Goal: Information Seeking & Learning: Check status

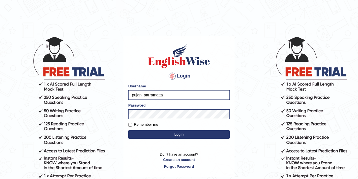
click at [142, 96] on input "pujan_parramatta" at bounding box center [178, 95] width 101 height 10
drag, startPoint x: 141, startPoint y: 95, endPoint x: 119, endPoint y: 96, distance: 21.4
click at [119, 96] on body "Login Please fix the following errors: Username pujan_parramatta Password Remem…" at bounding box center [179, 107] width 358 height 179
type input "maitree_parramatta"
click at [165, 132] on button "Login" at bounding box center [178, 134] width 101 height 8
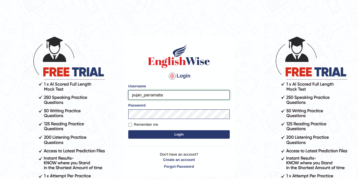
drag, startPoint x: 141, startPoint y: 95, endPoint x: 123, endPoint y: 94, distance: 18.4
click at [123, 94] on main "Login Please fix the following errors: Username pujan_parramatta Password Remem…" at bounding box center [179, 98] width 113 height 160
type input "maitree_parramatta"
click at [172, 135] on button "Login" at bounding box center [178, 134] width 101 height 8
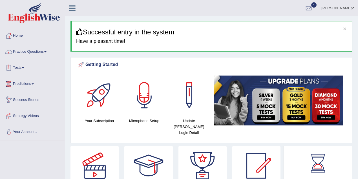
click at [36, 53] on link "Practice Questions" at bounding box center [32, 51] width 64 height 14
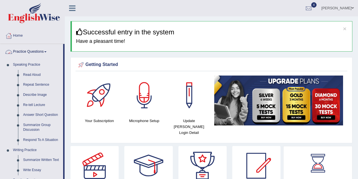
click at [36, 53] on link "Practice Questions" at bounding box center [31, 51] width 63 height 14
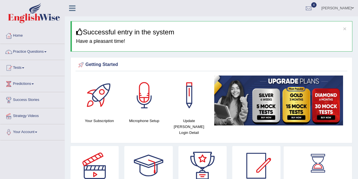
click at [30, 54] on link "Practice Questions" at bounding box center [32, 51] width 64 height 14
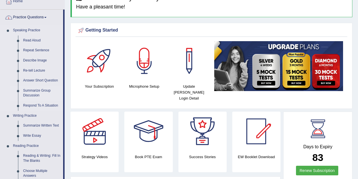
scroll to position [50, 0]
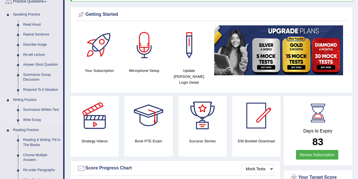
click at [37, 120] on link "Write Essay" at bounding box center [42, 120] width 43 height 10
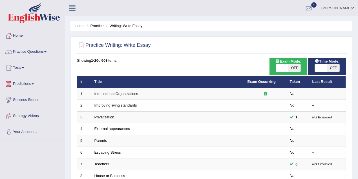
click at [295, 70] on span "OFF" at bounding box center [294, 68] width 12 height 8
checkbox input "true"
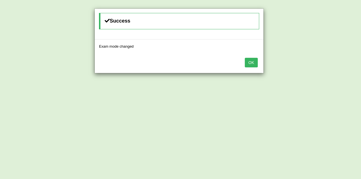
click at [254, 61] on button "OK" at bounding box center [251, 63] width 13 height 10
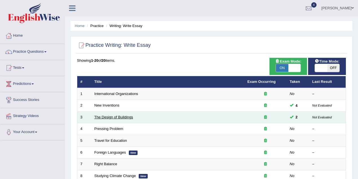
click at [123, 117] on link "The Design of Buildings" at bounding box center [113, 117] width 39 height 4
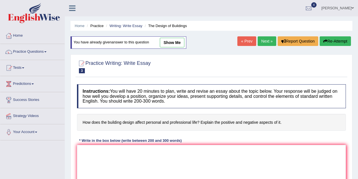
drag, startPoint x: 286, startPoint y: 123, endPoint x: 83, endPoint y: 123, distance: 202.9
click at [86, 120] on h4 "How does the building design affect personal and professional life? Explain the…" at bounding box center [211, 122] width 269 height 17
click at [327, 39] on button "Re-Attempt" at bounding box center [335, 41] width 31 height 10
click at [115, 148] on textarea at bounding box center [211, 172] width 269 height 55
paste textarea "The issue of building design and its impact on personal and professional life h…"
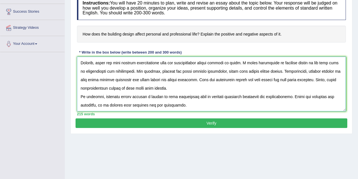
scroll to position [117, 0]
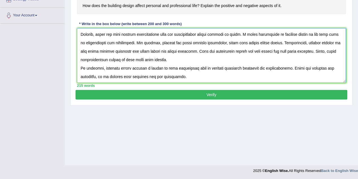
type textarea "The issue of building design and its impact on personal and professional life h…"
click at [176, 90] on button "Verify" at bounding box center [212, 95] width 272 height 10
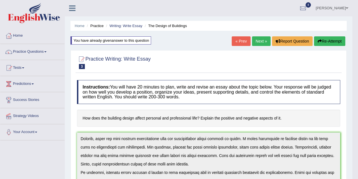
scroll to position [0, 0]
click at [135, 24] on link "Writing: Write Essay" at bounding box center [125, 26] width 33 height 4
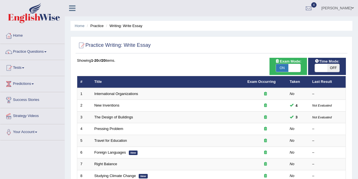
click at [350, 11] on link "[PERSON_NAME]" at bounding box center [337, 7] width 41 height 15
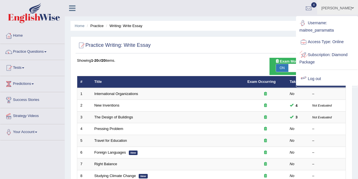
click at [325, 76] on link "Log out" at bounding box center [326, 78] width 61 height 13
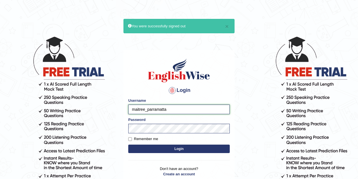
drag, startPoint x: 146, startPoint y: 110, endPoint x: 117, endPoint y: 109, distance: 28.7
click at [117, 109] on body "× You were successfully signed out Login Please fix the following errors: Usern…" at bounding box center [179, 107] width 358 height 179
type input "roma_parramatta"
click at [159, 150] on button "Login" at bounding box center [178, 149] width 101 height 8
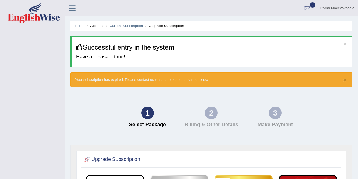
click at [353, 8] on span at bounding box center [352, 8] width 2 height 4
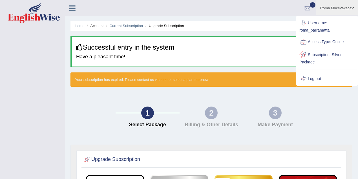
click at [318, 80] on link "Log out" at bounding box center [326, 78] width 61 height 13
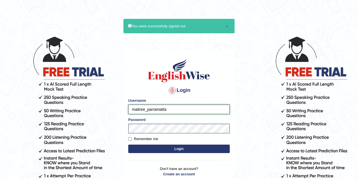
drag, startPoint x: 145, startPoint y: 109, endPoint x: 119, endPoint y: 109, distance: 26.5
click at [119, 109] on body "× You were successfully signed out Login Please fix the following errors: Usern…" at bounding box center [179, 107] width 358 height 179
type input "romabeatrice_parramatta"
click at [182, 147] on button "Login" at bounding box center [178, 149] width 101 height 8
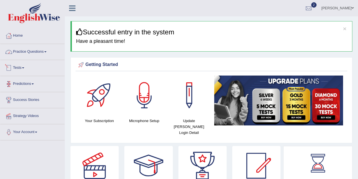
click at [20, 72] on link "Tests" at bounding box center [32, 67] width 64 height 14
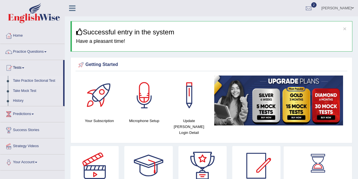
click at [43, 79] on link "Take Practice Sectional Test" at bounding box center [36, 81] width 53 height 10
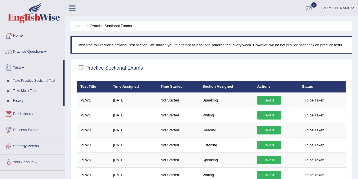
click at [43, 100] on link "History" at bounding box center [36, 101] width 53 height 10
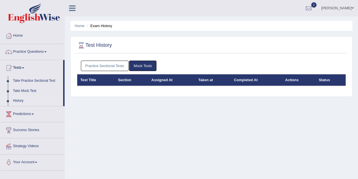
click at [119, 65] on link "Practice Sectional Tests" at bounding box center [105, 66] width 48 height 10
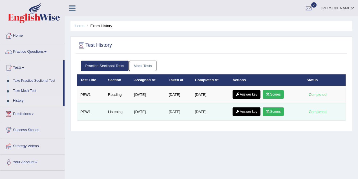
click at [275, 110] on link "Scores" at bounding box center [273, 111] width 21 height 8
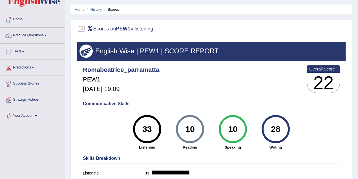
scroll to position [25, 0]
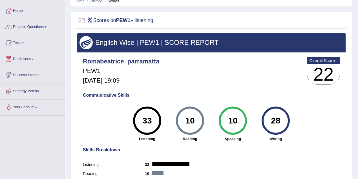
drag, startPoint x: 147, startPoint y: 120, endPoint x: 141, endPoint y: 120, distance: 6.5
click at [141, 120] on div "33" at bounding box center [147, 121] width 21 height 24
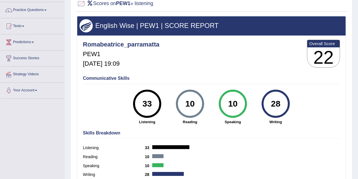
scroll to position [50, 0]
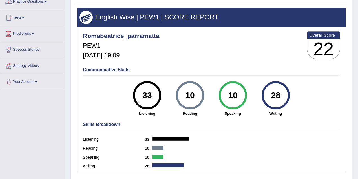
drag, startPoint x: 282, startPoint y: 95, endPoint x: 271, endPoint y: 98, distance: 10.9
click at [271, 98] on div "28" at bounding box center [275, 95] width 21 height 24
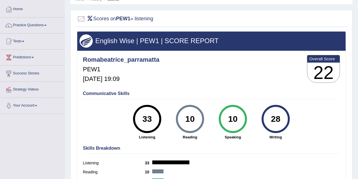
scroll to position [0, 0]
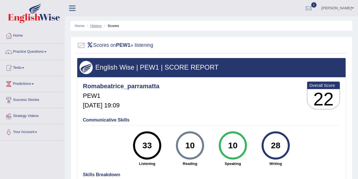
click at [99, 25] on link "History" at bounding box center [95, 26] width 11 height 4
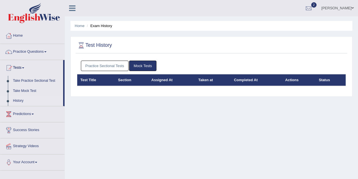
click at [111, 67] on link "Practice Sectional Tests" at bounding box center [105, 66] width 48 height 10
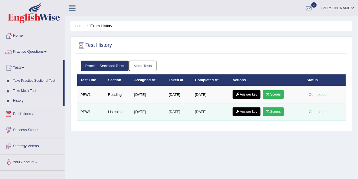
click at [246, 112] on link "Answer key" at bounding box center [247, 111] width 28 height 8
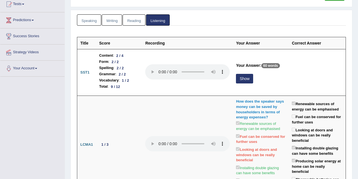
scroll to position [50, 0]
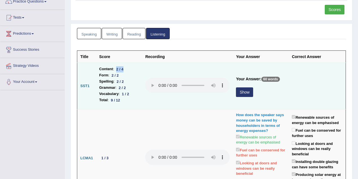
drag, startPoint x: 117, startPoint y: 68, endPoint x: 128, endPoint y: 68, distance: 11.0
click at [128, 68] on li "Content : 2 / 4" at bounding box center [119, 69] width 40 height 6
click at [240, 88] on button "Show" at bounding box center [244, 92] width 17 height 10
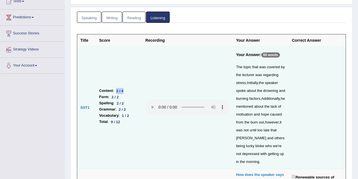
scroll to position [75, 0]
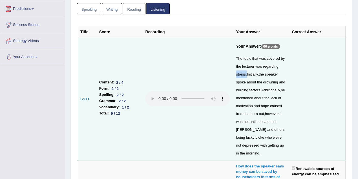
drag, startPoint x: 242, startPoint y: 73, endPoint x: 232, endPoint y: 73, distance: 10.7
click at [233, 73] on td "Your Answer: 60 words The topic that was covered by the lecturer was regarding …" at bounding box center [261, 99] width 56 height 123
drag, startPoint x: 260, startPoint y: 80, endPoint x: 256, endPoint y: 90, distance: 10.2
click at [256, 90] on div "The topic that was covered by the lecturer was regarding stress , Initially , t…" at bounding box center [261, 106] width 50 height 103
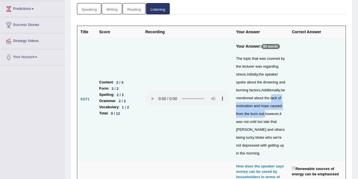
drag, startPoint x: 267, startPoint y: 96, endPoint x: 260, endPoint y: 112, distance: 16.7
click at [260, 112] on div "The topic that was covered by the lecturer was regarding stress , Initially , t…" at bounding box center [261, 106] width 50 height 103
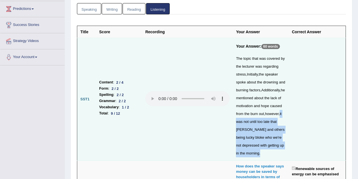
drag, startPoint x: 277, startPoint y: 113, endPoint x: 277, endPoint y: 147, distance: 33.3
click at [277, 147] on div "The topic that was covered by the lecturer was regarding stress , Initially , t…" at bounding box center [261, 106] width 50 height 103
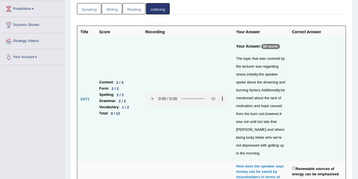
click at [131, 125] on td "Content : 2 / 4 Form : 2 / 2 Spelling : 2 / 2 Grammar : 2 / 2 Vocabulary : 1 / …" at bounding box center [119, 99] width 46 height 123
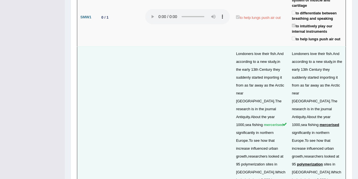
scroll to position [1528, 0]
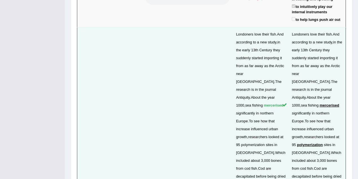
drag, startPoint x: 99, startPoint y: 107, endPoint x: 112, endPoint y: 107, distance: 13.0
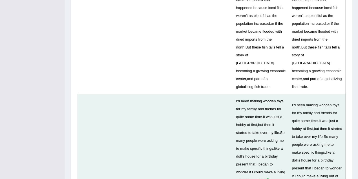
scroll to position [1854, 0]
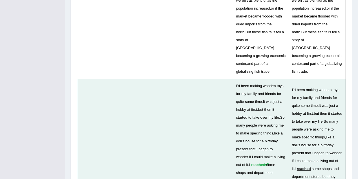
drag, startPoint x: 97, startPoint y: 97, endPoint x: 110, endPoint y: 96, distance: 13.0
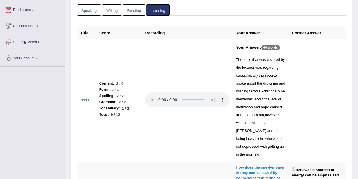
scroll to position [0, 0]
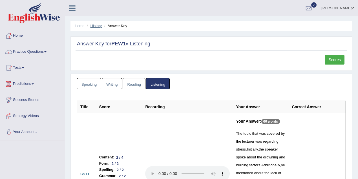
click at [94, 26] on link "History" at bounding box center [95, 26] width 11 height 4
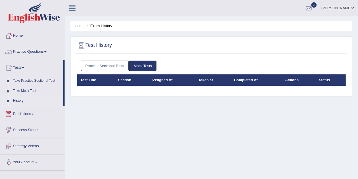
click at [114, 65] on link "Practice Sectional Tests" at bounding box center [105, 66] width 48 height 10
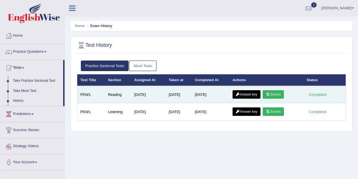
click at [272, 94] on link "Scores" at bounding box center [273, 94] width 21 height 8
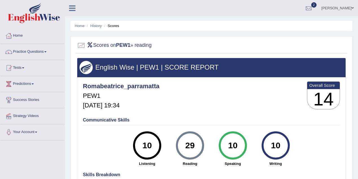
drag, startPoint x: 180, startPoint y: 146, endPoint x: 199, endPoint y: 146, distance: 18.6
click at [199, 146] on div "29" at bounding box center [190, 146] width 21 height 24
click at [98, 25] on link "History" at bounding box center [95, 26] width 11 height 4
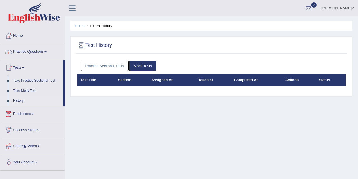
click at [112, 64] on link "Practice Sectional Tests" at bounding box center [105, 66] width 48 height 10
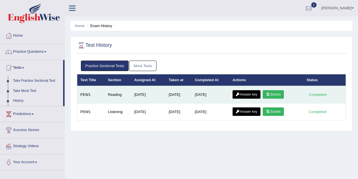
click at [239, 93] on icon at bounding box center [238, 94] width 4 height 3
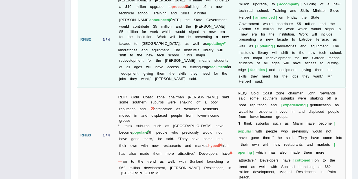
scroll to position [1099, 0]
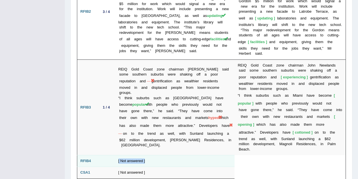
drag, startPoint x: 105, startPoint y: 120, endPoint x: 152, endPoint y: 121, distance: 46.5
click at [152, 155] on tr "RFIB4 [ Not answered ]" at bounding box center [211, 161] width 269 height 12
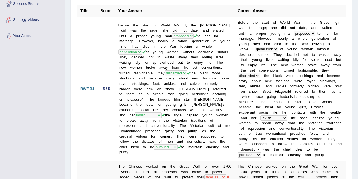
scroll to position [0, 0]
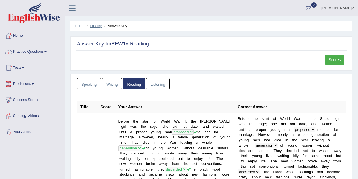
click at [95, 25] on link "History" at bounding box center [95, 26] width 11 height 4
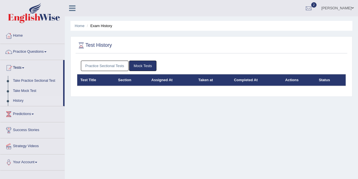
click at [118, 65] on link "Practice Sectional Tests" at bounding box center [105, 66] width 48 height 10
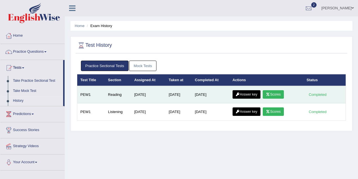
click at [279, 93] on link "Scores" at bounding box center [273, 94] width 21 height 8
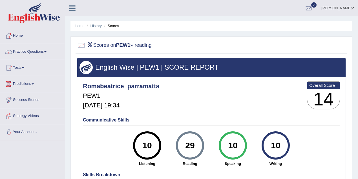
drag, startPoint x: 196, startPoint y: 148, endPoint x: 185, endPoint y: 148, distance: 11.6
click at [185, 148] on div "29" at bounding box center [190, 146] width 21 height 24
click at [193, 144] on div "29" at bounding box center [190, 146] width 21 height 24
click at [344, 11] on link "Roma Beatrice Mocevakaca" at bounding box center [337, 7] width 41 height 15
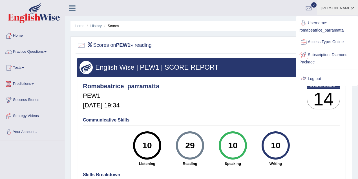
click at [319, 80] on link "Log out" at bounding box center [326, 78] width 61 height 13
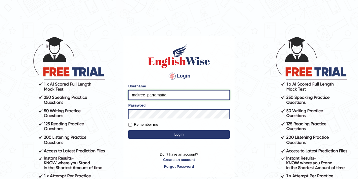
drag, startPoint x: 145, startPoint y: 96, endPoint x: 121, endPoint y: 94, distance: 24.3
click at [121, 94] on body "Login Please fix the following errors: Username maitree_parramatta Password Rem…" at bounding box center [179, 107] width 358 height 179
type input "somnath_parramatta"
click at [174, 92] on input "somnath_parramatta" at bounding box center [178, 95] width 101 height 10
click at [157, 97] on input "somnath_parramatta" at bounding box center [178, 95] width 101 height 10
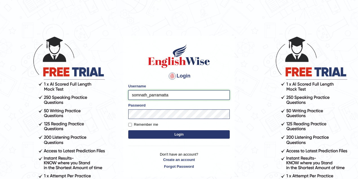
click at [157, 96] on input "somnath_parramatta" at bounding box center [178, 95] width 101 height 10
click at [134, 50] on h1 at bounding box center [178, 55] width 101 height 25
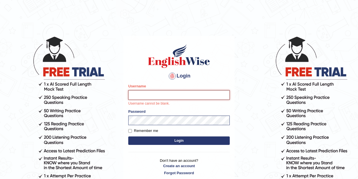
click at [139, 92] on input "Username" at bounding box center [178, 95] width 101 height 10
click at [159, 36] on div "Login Please fix the following errors: Username Username cannot be blank. Passw…" at bounding box center [178, 109] width 111 height 147
